Goal: Book appointment/travel/reservation

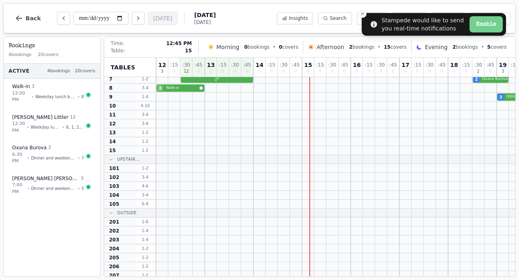
scroll to position [58, 0]
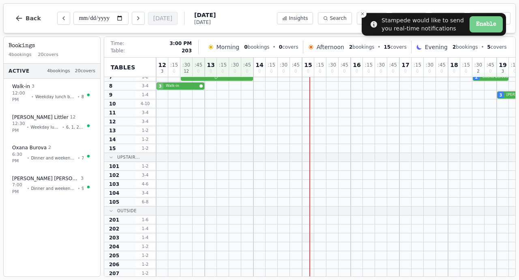
click at [312, 237] on div at bounding box center [308, 237] width 12 height 9
select select "****"
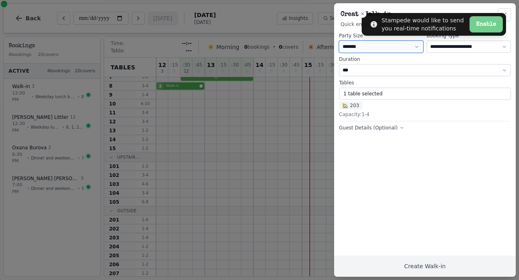
click at [346, 50] on select "* ***** * ****** * ****** * ****** * ****** * ****** * ****** * ****** * ******…" at bounding box center [381, 47] width 84 height 12
select select "*"
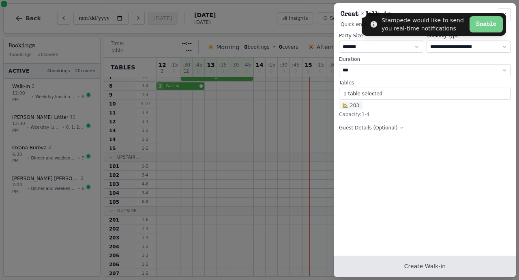
click at [399, 269] on button "Create Walk-in" at bounding box center [425, 266] width 182 height 21
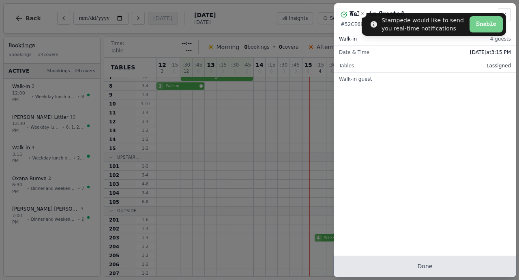
click at [419, 264] on button "Done" at bounding box center [425, 266] width 182 height 21
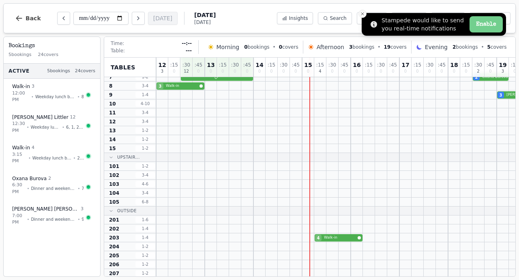
click at [363, 13] on icon "Close toast" at bounding box center [362, 13] width 5 height 5
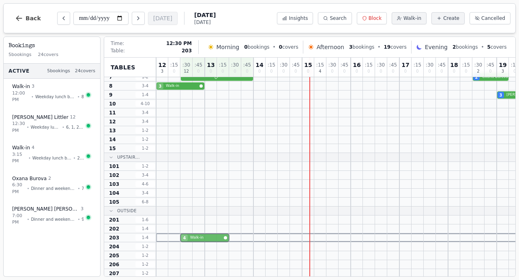
drag, startPoint x: 318, startPoint y: 238, endPoint x: 180, endPoint y: 241, distance: 137.9
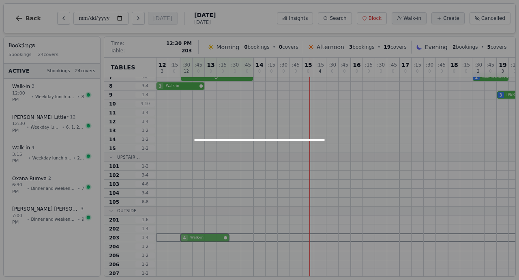
click at [180, 241] on div "4 Walk-in" at bounding box center [411, 237] width 511 height 9
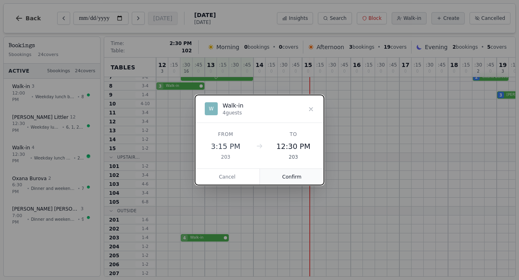
click at [285, 176] on button "Confirm" at bounding box center [292, 177] width 64 height 16
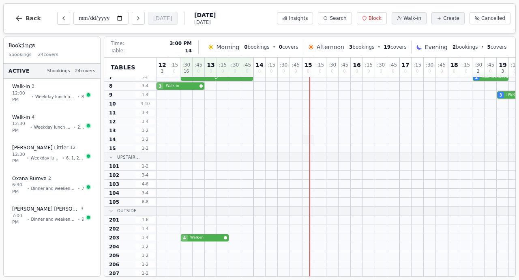
click at [312, 139] on div at bounding box center [308, 139] width 12 height 9
select select "****"
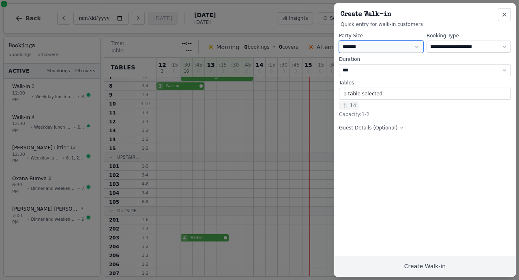
click at [349, 47] on select "* ***** * ****** * ****** * ****** * ****** * ****** * ****** * ****** * ******…" at bounding box center [381, 47] width 84 height 12
select select "*"
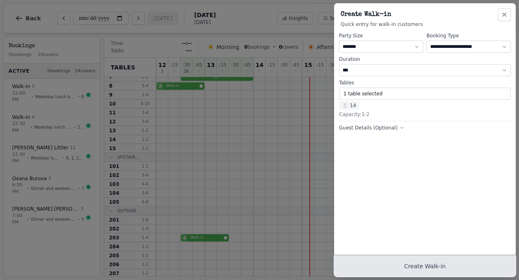
click at [408, 269] on button "Create Walk-in" at bounding box center [425, 266] width 182 height 21
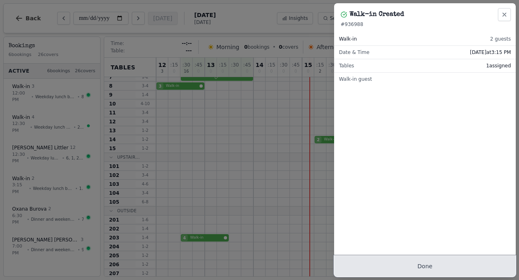
click at [408, 269] on button "Done" at bounding box center [425, 266] width 182 height 21
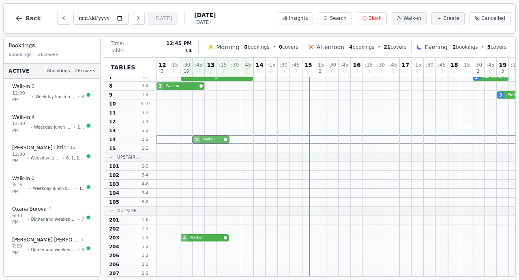
drag, startPoint x: 316, startPoint y: 139, endPoint x: 194, endPoint y: 141, distance: 121.7
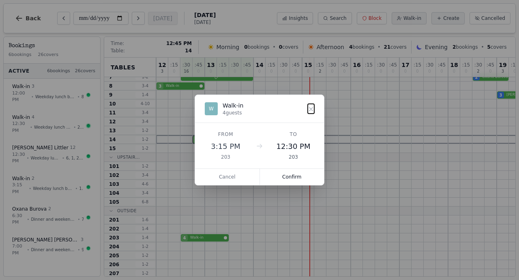
click at [194, 141] on div "2 Walk-in" at bounding box center [411, 139] width 511 height 9
click at [305, 177] on button "Confirm" at bounding box center [292, 177] width 64 height 16
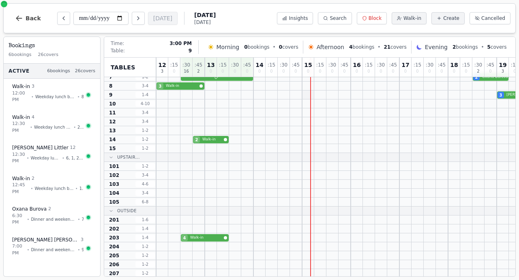
click at [313, 94] on div at bounding box center [308, 94] width 12 height 9
select select "****"
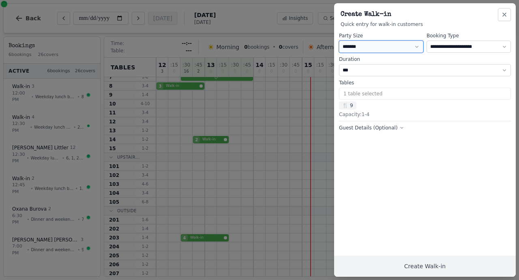
click at [357, 49] on select "* ***** * ****** * ****** * ****** * ****** * ****** * ****** * ****** * ******…" at bounding box center [381, 47] width 84 height 12
select select "*"
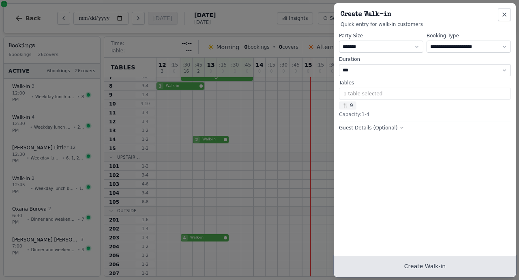
click at [407, 266] on button "Create Walk-in" at bounding box center [425, 266] width 182 height 21
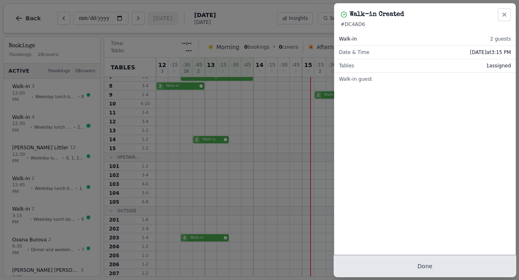
click at [427, 270] on button "Done" at bounding box center [425, 266] width 182 height 21
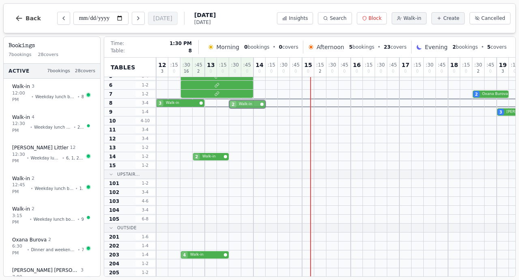
scroll to position [40, 0]
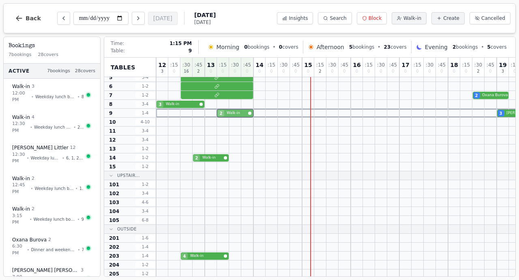
drag, startPoint x: 240, startPoint y: 92, endPoint x: 223, endPoint y: 111, distance: 25.2
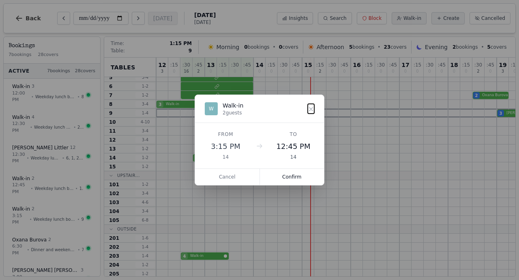
click at [223, 111] on div "2 Walk-in 3 [PERSON_NAME]" at bounding box center [411, 113] width 511 height 9
click at [294, 179] on button "Confirm" at bounding box center [292, 177] width 64 height 16
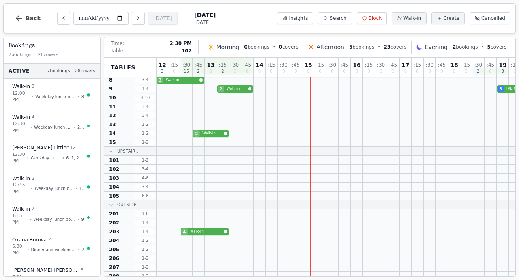
scroll to position [65, 0]
click at [314, 211] on div at bounding box center [308, 212] width 12 height 9
select select "****"
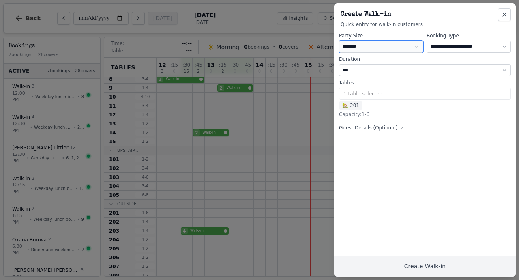
click at [349, 50] on select "* ***** * ****** * ****** * ****** * ****** * ****** * ****** * ****** * ******…" at bounding box center [381, 47] width 84 height 12
select select "*"
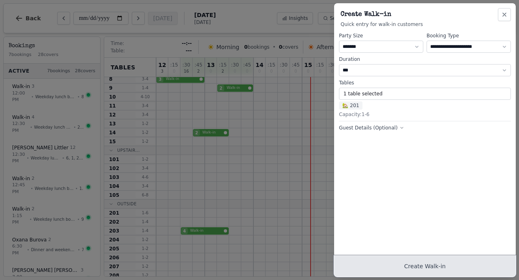
click at [391, 260] on button "Create Walk-in" at bounding box center [425, 266] width 182 height 21
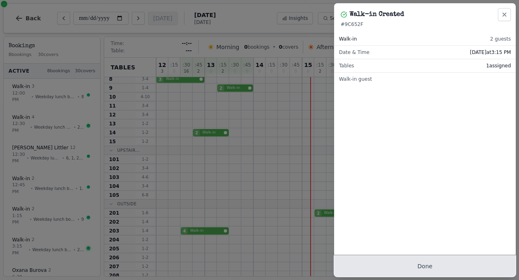
click at [407, 262] on button "Done" at bounding box center [425, 266] width 182 height 21
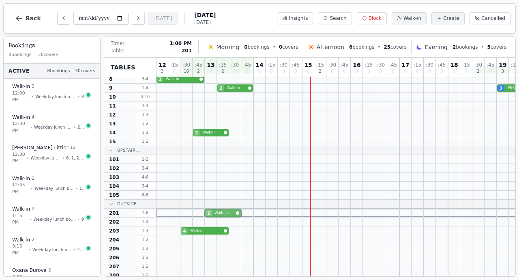
drag, startPoint x: 226, startPoint y: 203, endPoint x: 205, endPoint y: 214, distance: 23.8
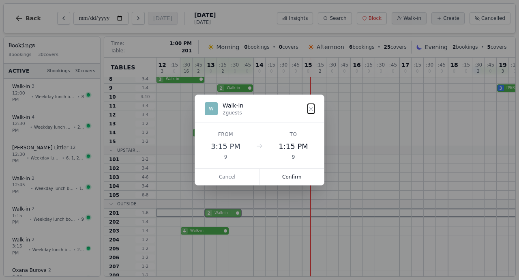
click at [205, 214] on div "2 Walk-in" at bounding box center [411, 212] width 511 height 9
click at [289, 173] on button "Confirm" at bounding box center [292, 177] width 64 height 16
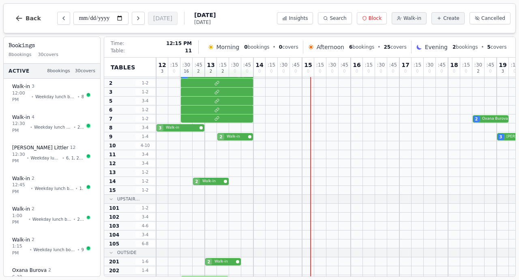
scroll to position [0, 0]
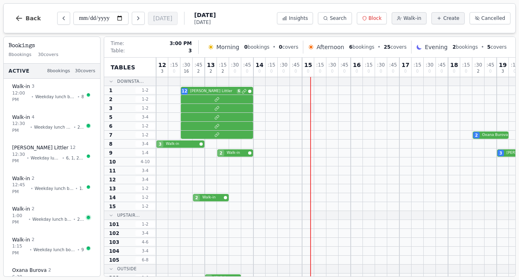
click at [313, 108] on div at bounding box center [308, 108] width 12 height 9
select select "****"
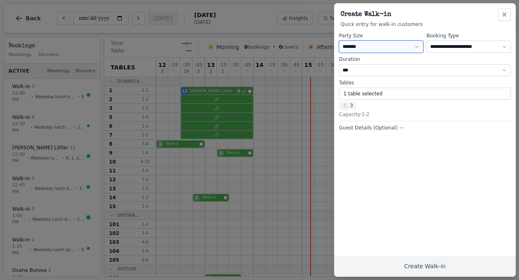
click at [374, 46] on select "* ***** * ****** * ****** * ****** * ****** * ****** * ****** * ****** * ******…" at bounding box center [381, 47] width 84 height 12
select select "*"
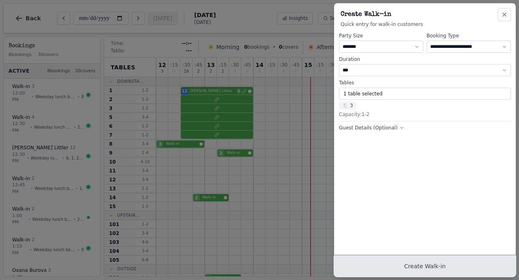
click at [427, 266] on button "Create Walk-in" at bounding box center [425, 266] width 182 height 21
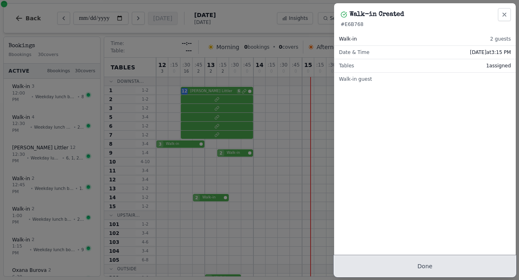
click at [427, 266] on button "Done" at bounding box center [425, 266] width 182 height 21
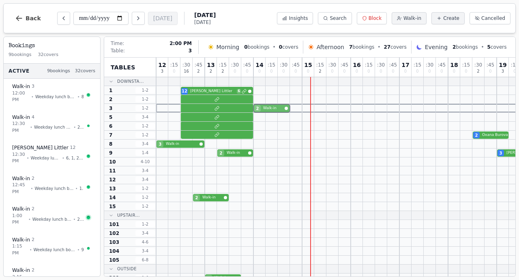
drag, startPoint x: 318, startPoint y: 110, endPoint x: 263, endPoint y: 137, distance: 61.3
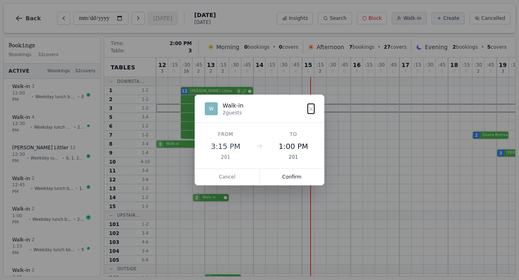
click at [259, 109] on div "2 Walk-in" at bounding box center [411, 108] width 511 height 9
click at [285, 174] on button "Confirm" at bounding box center [292, 177] width 64 height 16
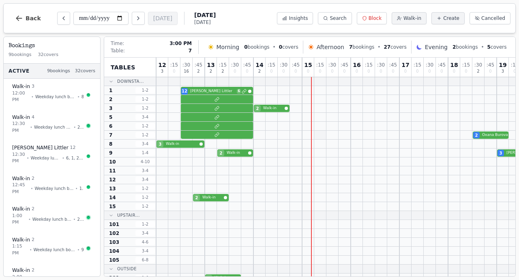
click at [314, 136] on div at bounding box center [320, 135] width 12 height 9
select select "****"
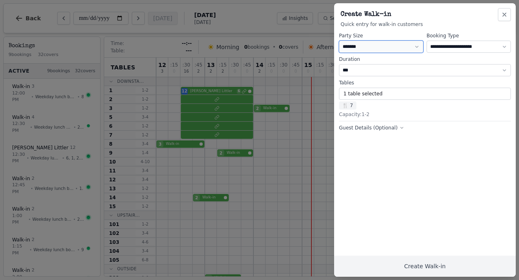
click at [375, 52] on select "* ***** * ****** * ****** * ****** * ****** * ****** * ****** * ****** * ******…" at bounding box center [381, 47] width 84 height 12
select select "*"
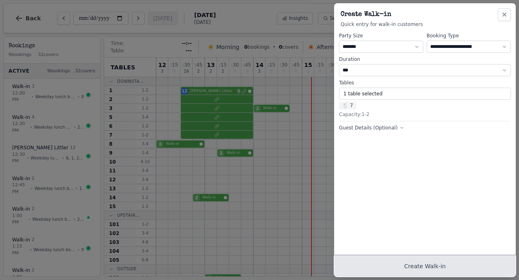
click at [414, 269] on button "Create Walk-in" at bounding box center [425, 266] width 182 height 21
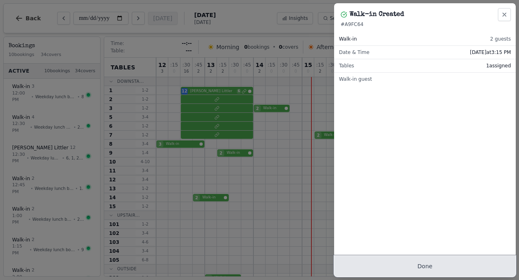
click at [414, 269] on button "Done" at bounding box center [425, 266] width 182 height 21
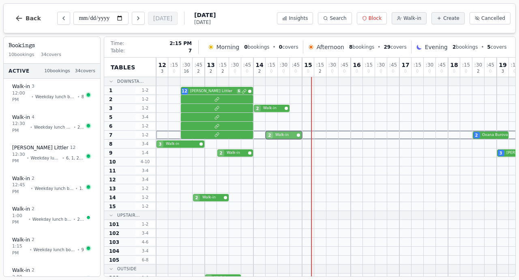
drag, startPoint x: 316, startPoint y: 135, endPoint x: 266, endPoint y: 135, distance: 50.7
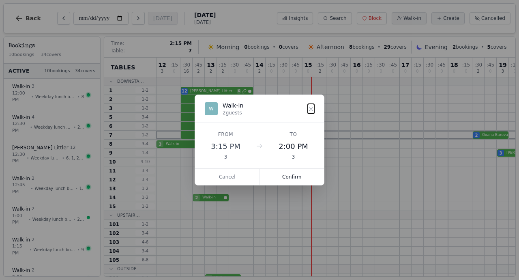
click at [266, 135] on div "2 Walk-in 2 [PERSON_NAME]" at bounding box center [411, 135] width 511 height 9
click at [296, 175] on button "Confirm" at bounding box center [292, 177] width 64 height 16
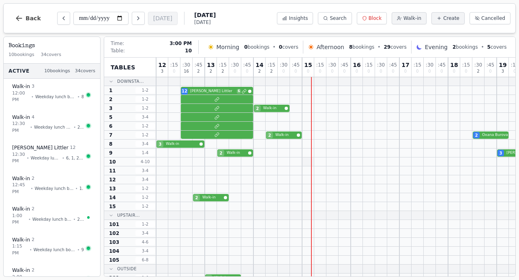
click at [312, 162] on div at bounding box center [308, 161] width 12 height 9
select select "****"
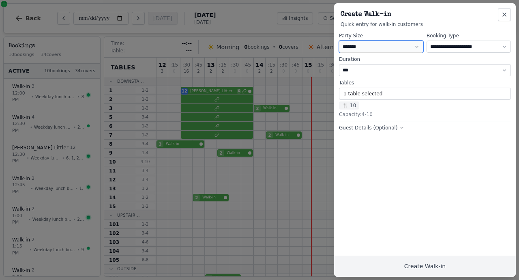
click at [357, 44] on select "* ***** * ****** * ****** * ****** * ****** * ****** * ****** * ****** * ******…" at bounding box center [381, 47] width 84 height 12
select select "*"
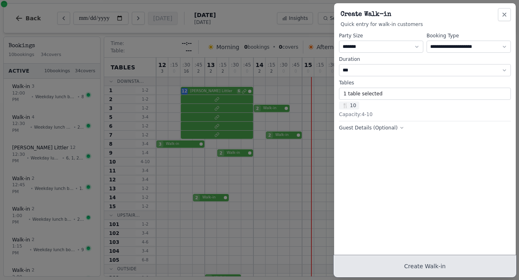
click at [402, 272] on button "Create Walk-in" at bounding box center [425, 266] width 182 height 21
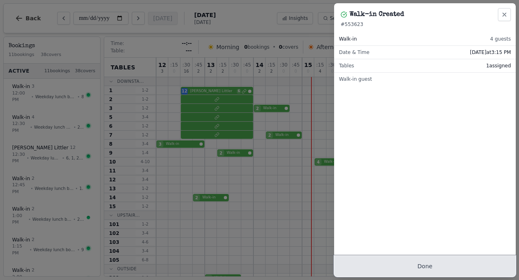
click at [406, 267] on button "Done" at bounding box center [425, 266] width 182 height 21
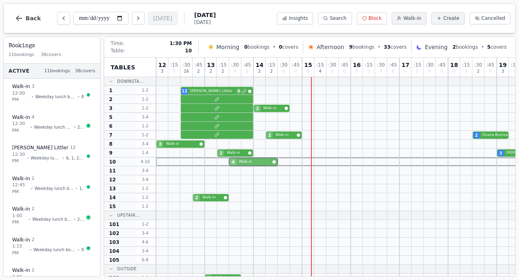
drag, startPoint x: 317, startPoint y: 161, endPoint x: 237, endPoint y: 161, distance: 80.3
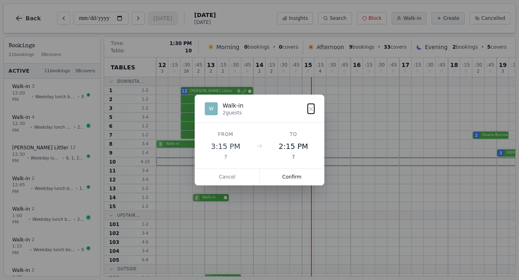
click at [237, 161] on div "4 Walk-in" at bounding box center [411, 161] width 511 height 9
click at [286, 175] on button "Confirm" at bounding box center [292, 177] width 64 height 16
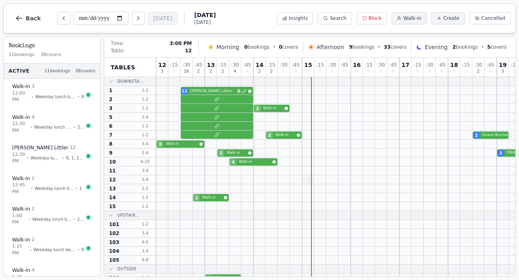
click at [312, 179] on div at bounding box center [308, 179] width 12 height 9
select select "****"
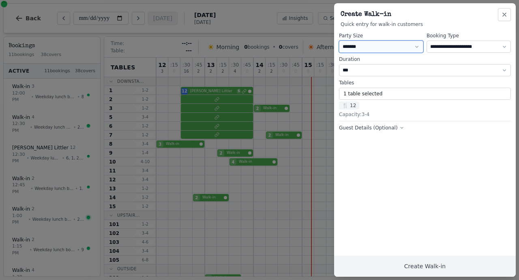
click at [363, 46] on select "* ***** * ****** * ****** * ****** * ****** * ****** * ****** * ****** * ******…" at bounding box center [381, 47] width 84 height 12
select select "*"
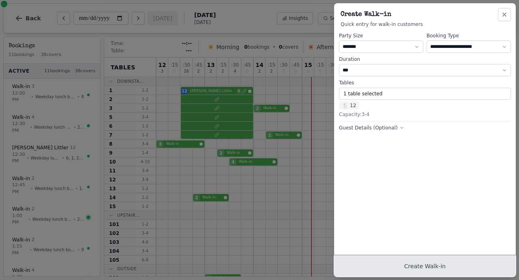
click at [397, 262] on button "Create Walk-in" at bounding box center [425, 266] width 182 height 21
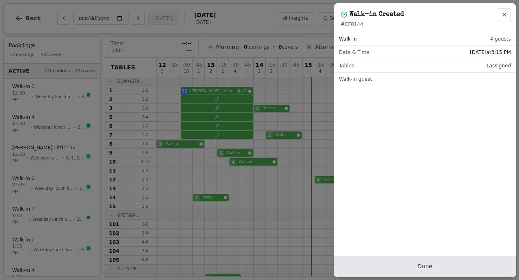
click at [408, 271] on button "Done" at bounding box center [425, 266] width 182 height 21
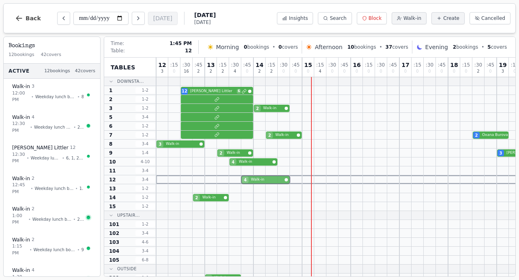
drag, startPoint x: 258, startPoint y: 179, endPoint x: 250, endPoint y: 178, distance: 8.2
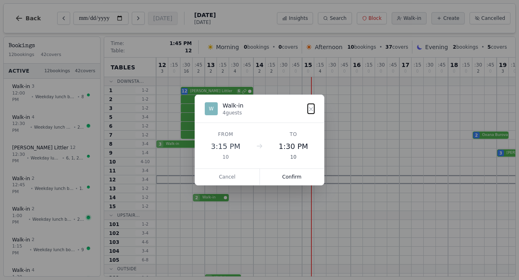
click at [250, 178] on div "4 Walk-in" at bounding box center [411, 179] width 511 height 9
click at [291, 176] on button "Confirm" at bounding box center [292, 177] width 64 height 16
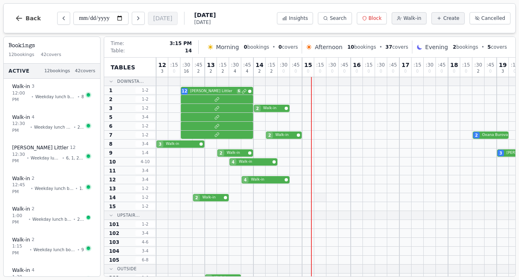
click at [314, 200] on div at bounding box center [320, 197] width 12 height 9
select select "****"
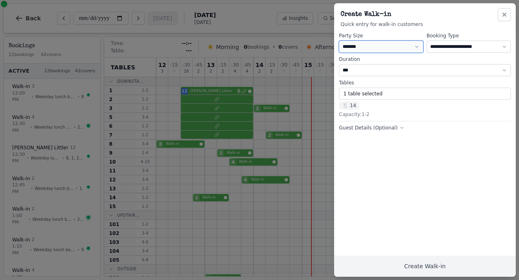
click at [363, 45] on select "* ***** * ****** * ****** * ****** * ****** * ****** * ****** * ****** * ******…" at bounding box center [381, 47] width 84 height 12
select select "*"
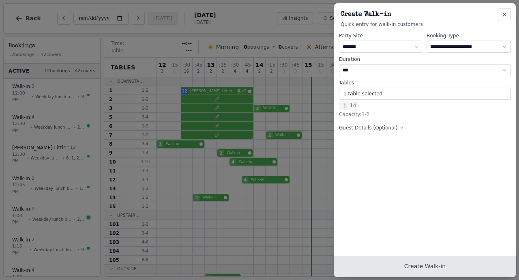
click at [452, 271] on button "Create Walk-in" at bounding box center [425, 266] width 182 height 21
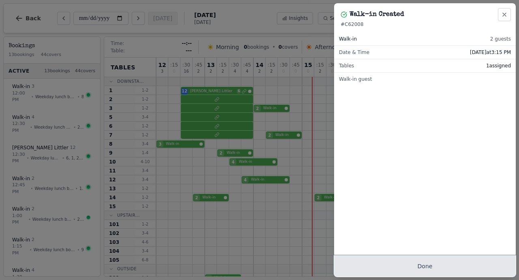
click at [405, 267] on button "Done" at bounding box center [425, 266] width 182 height 21
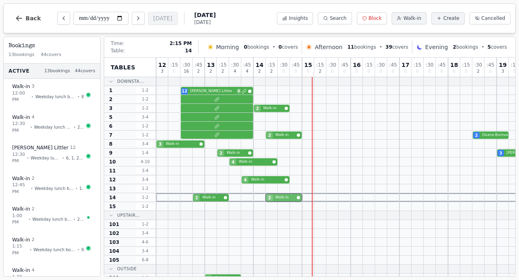
drag, startPoint x: 317, startPoint y: 198, endPoint x: 263, endPoint y: 198, distance: 53.5
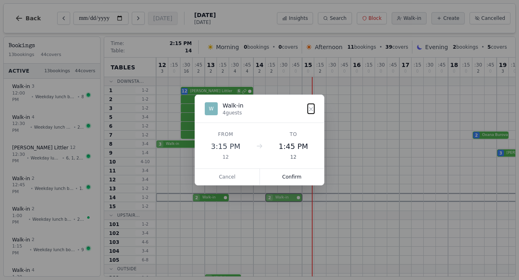
click at [263, 198] on div "2 Walk-in 2 Walk-in" at bounding box center [411, 197] width 511 height 9
click at [281, 174] on button "Confirm" at bounding box center [292, 177] width 64 height 16
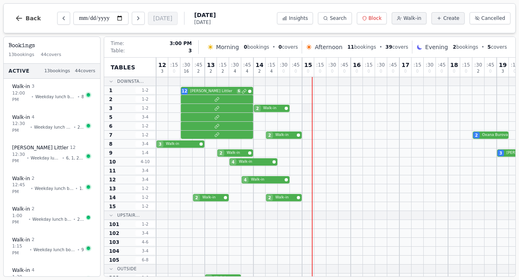
click at [306, 110] on div at bounding box center [308, 108] width 12 height 9
select select "****"
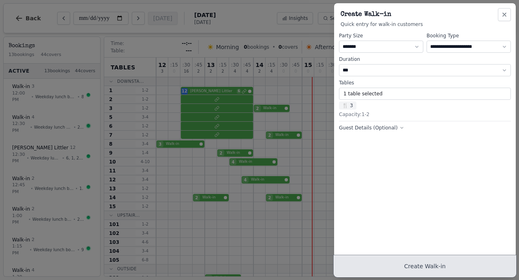
click at [382, 263] on button "Create Walk-in" at bounding box center [425, 266] width 182 height 21
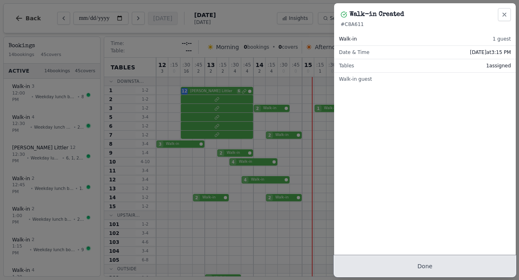
click at [390, 270] on button "Done" at bounding box center [425, 266] width 182 height 21
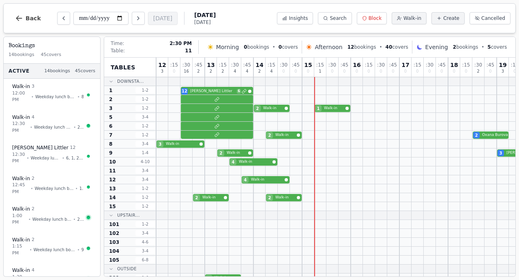
scroll to position [77, 0]
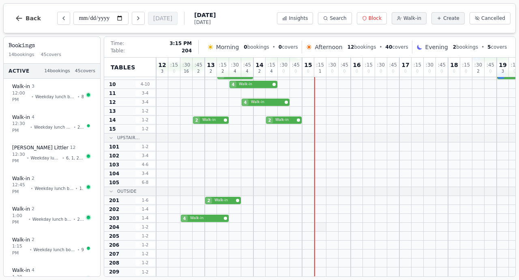
click at [321, 227] on div at bounding box center [320, 227] width 12 height 9
select select "****"
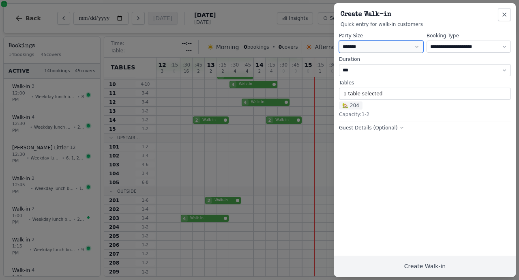
click at [358, 48] on select "* ***** * ****** * ****** * ****** * ****** * ****** * ****** * ****** * ******…" at bounding box center [381, 47] width 84 height 12
select select "*"
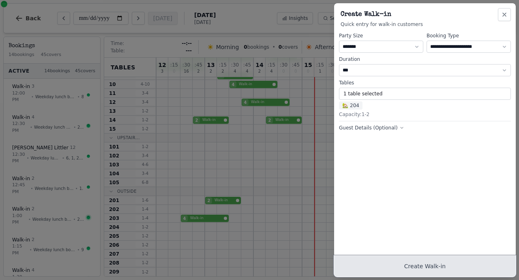
click at [406, 271] on button "Create Walk-in" at bounding box center [425, 266] width 182 height 21
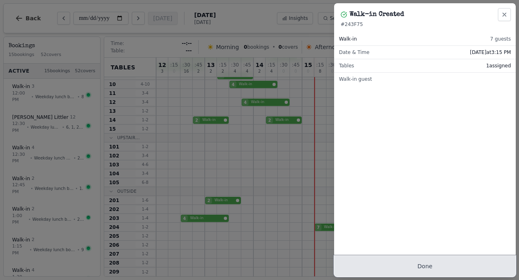
click at [428, 270] on button "Done" at bounding box center [425, 266] width 182 height 21
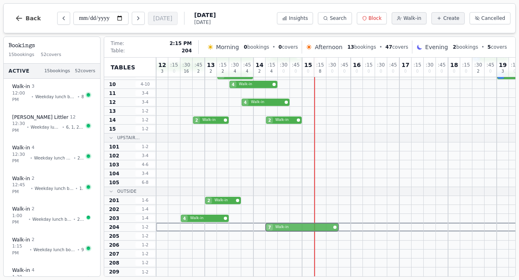
drag, startPoint x: 318, startPoint y: 225, endPoint x: 264, endPoint y: 225, distance: 53.1
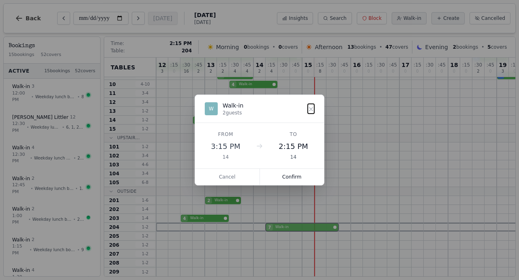
click at [264, 225] on div "7 Walk-in" at bounding box center [411, 227] width 511 height 9
click at [288, 180] on button "Confirm" at bounding box center [292, 177] width 64 height 16
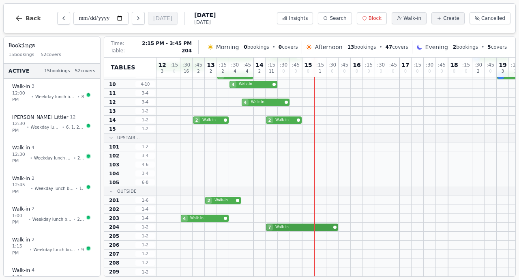
click at [283, 228] on div "7 Walk-in" at bounding box center [411, 227] width 511 height 9
select select "****"
select select "*"
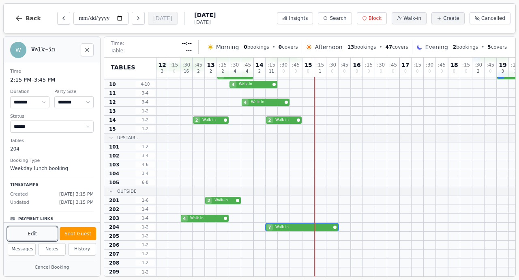
click at [34, 236] on button "Edit" at bounding box center [32, 234] width 49 height 14
select select "*"
select select "****"
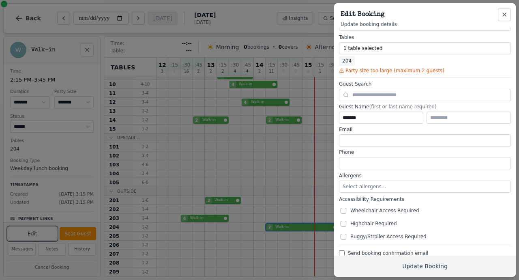
scroll to position [92, 0]
click at [375, 49] on button "1 table selected" at bounding box center [425, 49] width 172 height 12
select select "**********"
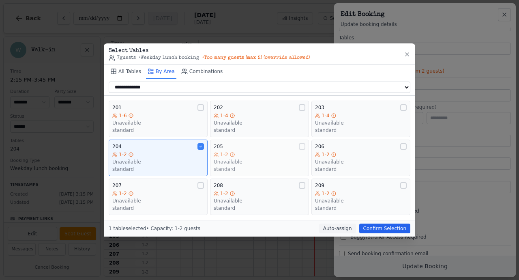
click at [262, 145] on div "205" at bounding box center [260, 146] width 92 height 6
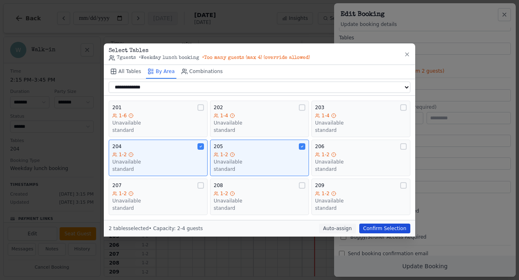
click at [394, 226] on button "Confirm Selection" at bounding box center [384, 228] width 51 height 10
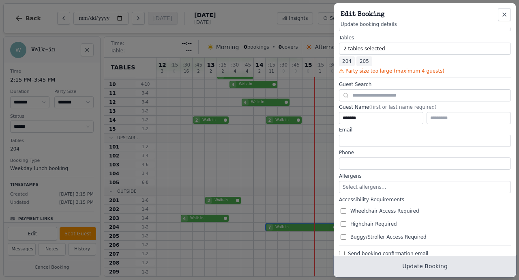
click at [403, 268] on button "Update Booking" at bounding box center [425, 266] width 182 height 21
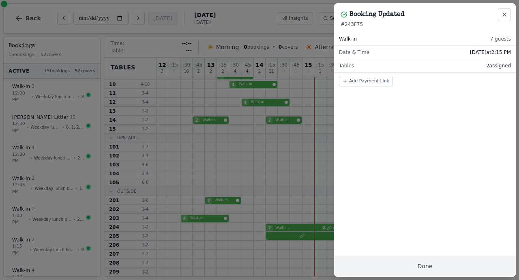
scroll to position [0, 0]
click at [504, 19] on button "Close" at bounding box center [504, 14] width 13 height 13
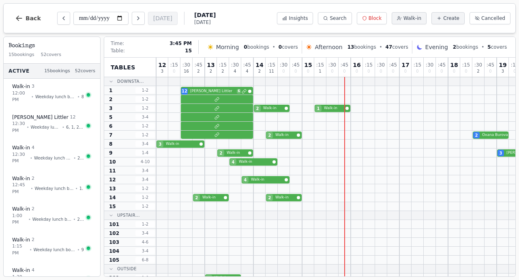
click at [348, 206] on div at bounding box center [345, 206] width 12 height 9
select select "****"
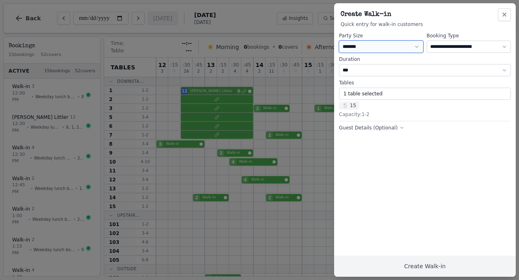
click at [356, 44] on select "* ***** * ****** * ****** * ****** * ****** * ****** * ****** * ****** * ******…" at bounding box center [381, 47] width 84 height 12
select select "*"
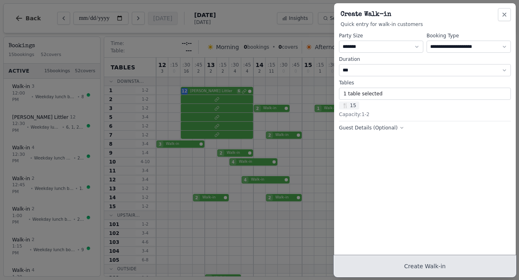
click at [410, 267] on button "Create Walk-in" at bounding box center [425, 266] width 182 height 21
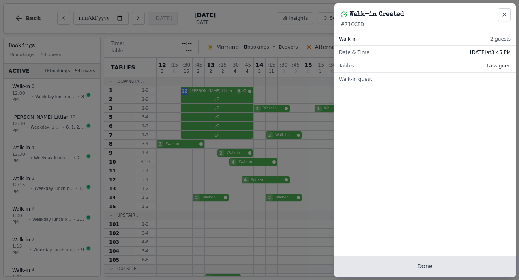
click at [393, 258] on button "Done" at bounding box center [425, 266] width 182 height 21
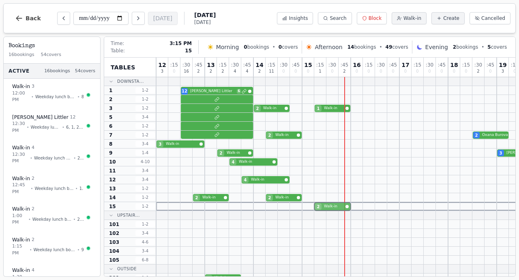
drag, startPoint x: 343, startPoint y: 206, endPoint x: 323, endPoint y: 206, distance: 19.9
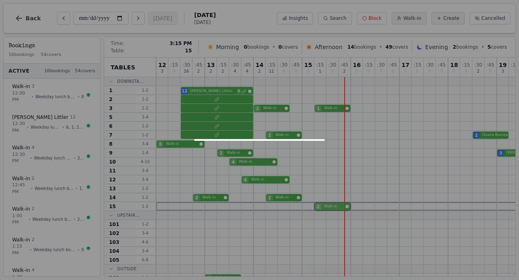
click at [323, 206] on div "2 Walk-in" at bounding box center [411, 206] width 511 height 9
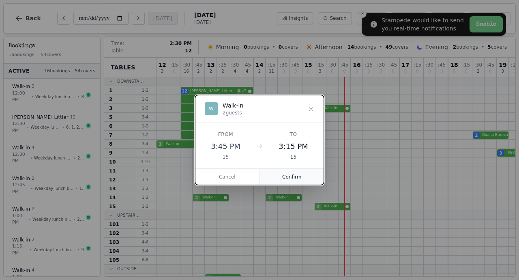
click at [289, 176] on button "Confirm" at bounding box center [292, 177] width 64 height 16
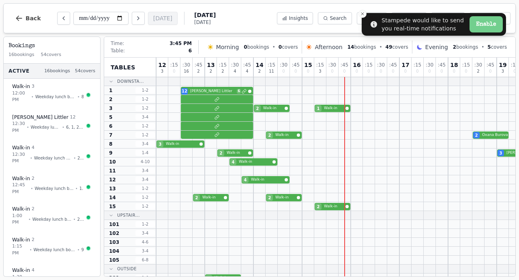
click at [349, 127] on div at bounding box center [345, 126] width 12 height 9
select select "****"
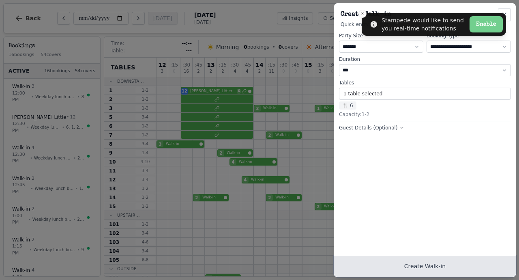
click at [390, 266] on button "Create Walk-in" at bounding box center [425, 266] width 182 height 21
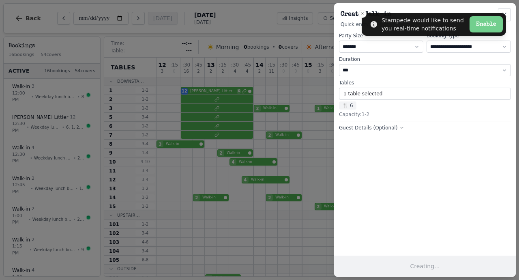
click at [390, 266] on button "Creating..." at bounding box center [425, 266] width 182 height 21
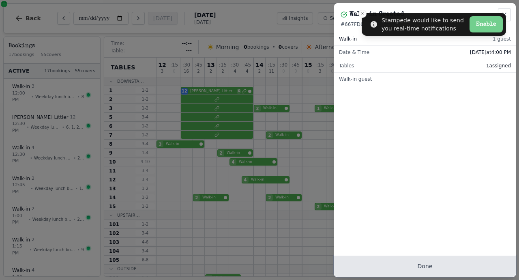
click at [390, 266] on button "Done" at bounding box center [425, 266] width 182 height 21
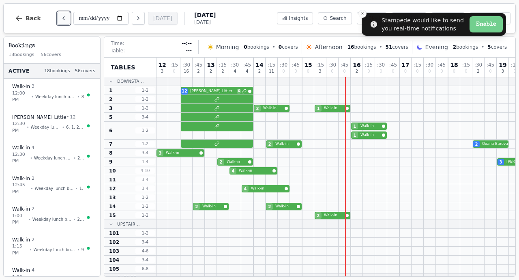
click at [63, 22] on button "Previous day" at bounding box center [63, 18] width 13 height 13
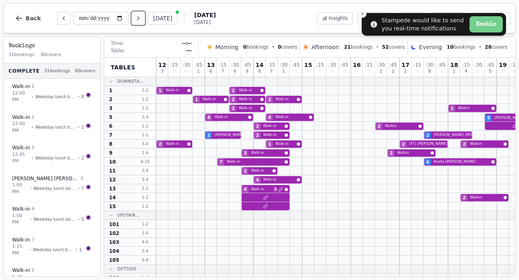
click at [140, 22] on button "Next day" at bounding box center [138, 18] width 13 height 13
type input "**********"
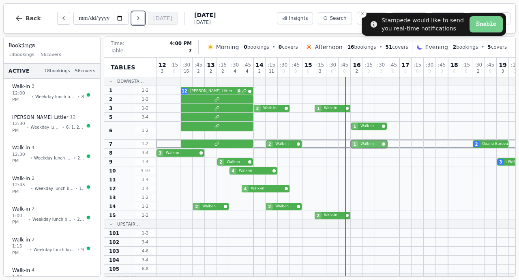
drag, startPoint x: 353, startPoint y: 134, endPoint x: 354, endPoint y: 141, distance: 6.5
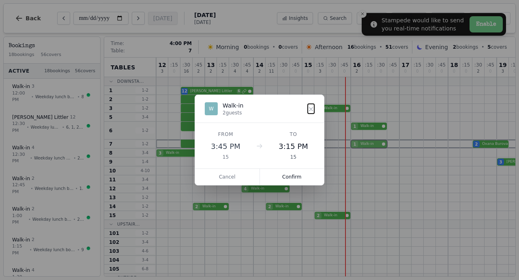
click at [354, 141] on div "12 3 : 15 0 : 30 16 : 45 2 13 2 : 15 2 : 30 4 : 45 4 14 2 : 15 11 : 30 0 : 45 0…" at bounding box center [411, 210] width 511 height 305
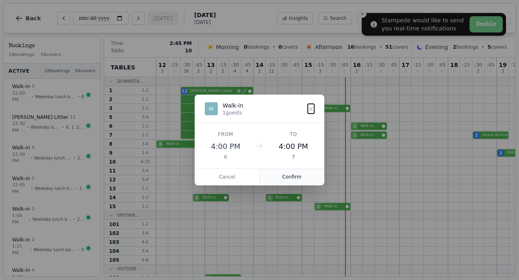
click at [291, 176] on button "Confirm" at bounding box center [292, 177] width 64 height 16
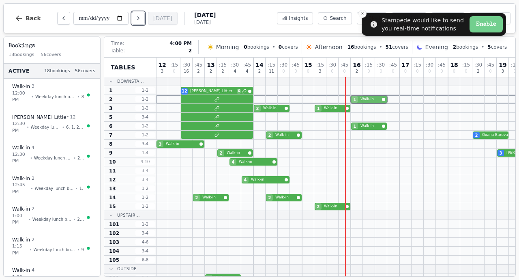
drag, startPoint x: 353, startPoint y: 135, endPoint x: 354, endPoint y: 97, distance: 37.7
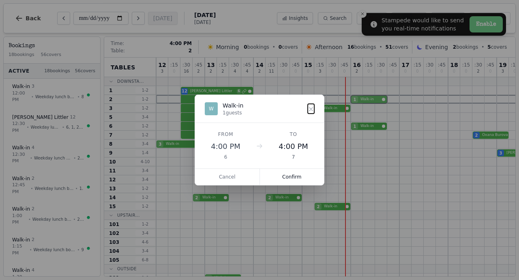
click at [354, 97] on div "12 3 : 15 0 : 30 16 : 45 2 13 2 : 15 2 : 30 4 : 45 4 14 2 : 15 11 : 30 0 : 45 0…" at bounding box center [411, 206] width 511 height 296
click at [290, 174] on button "Confirm" at bounding box center [292, 177] width 64 height 16
click at [343, 125] on div "1 Walk-in" at bounding box center [411, 126] width 511 height 9
click at [282, 178] on button "Confirm" at bounding box center [292, 177] width 64 height 16
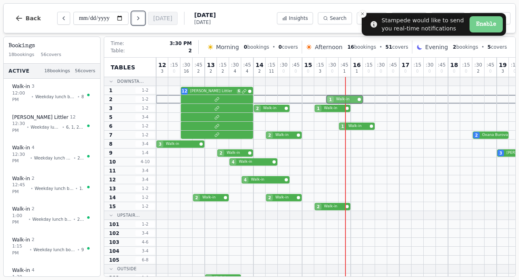
drag, startPoint x: 355, startPoint y: 99, endPoint x: 333, endPoint y: 99, distance: 21.9
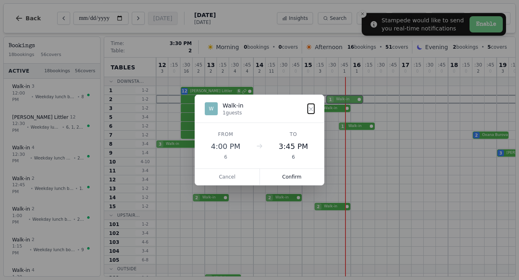
click at [333, 99] on div "1 Walk-in" at bounding box center [411, 99] width 511 height 9
click at [296, 175] on button "Confirm" at bounding box center [292, 177] width 64 height 16
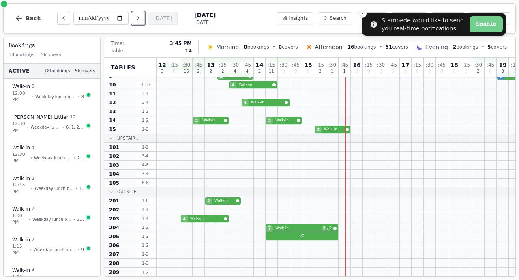
scroll to position [77, 0]
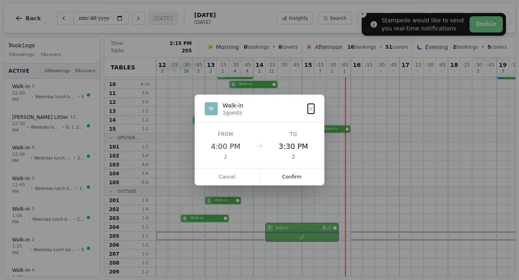
click at [340, 235] on div at bounding box center [411, 236] width 511 height 9
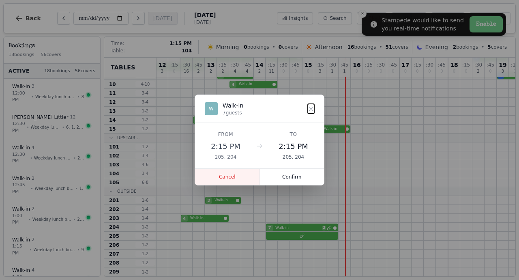
click at [228, 177] on button "Cancel" at bounding box center [227, 177] width 65 height 16
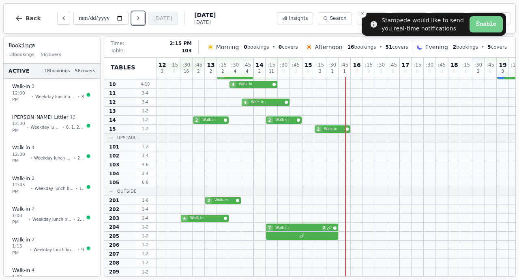
scroll to position [0, 0]
